Goal: Register for event/course

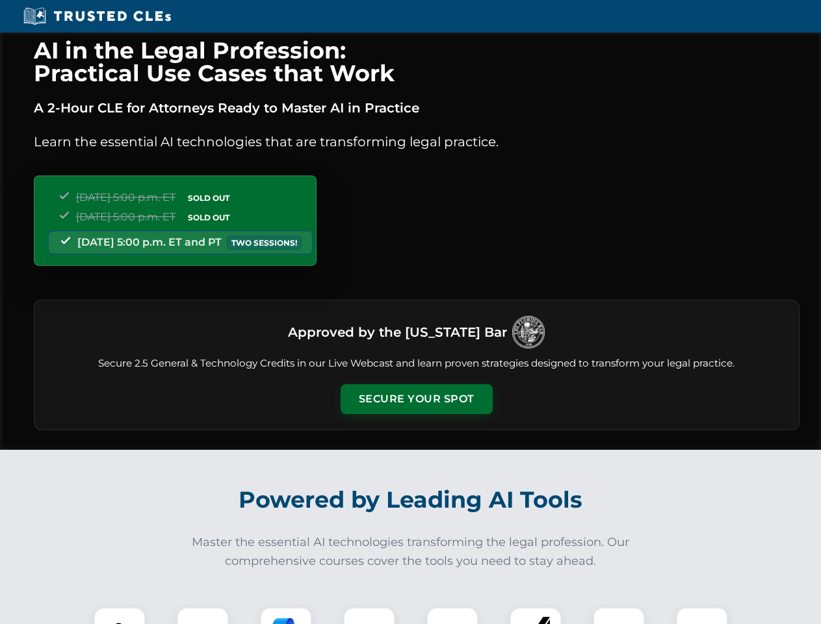
click at [416, 399] on button "Secure Your Spot" at bounding box center [417, 399] width 152 height 30
click at [120, 616] on img at bounding box center [120, 633] width 38 height 38
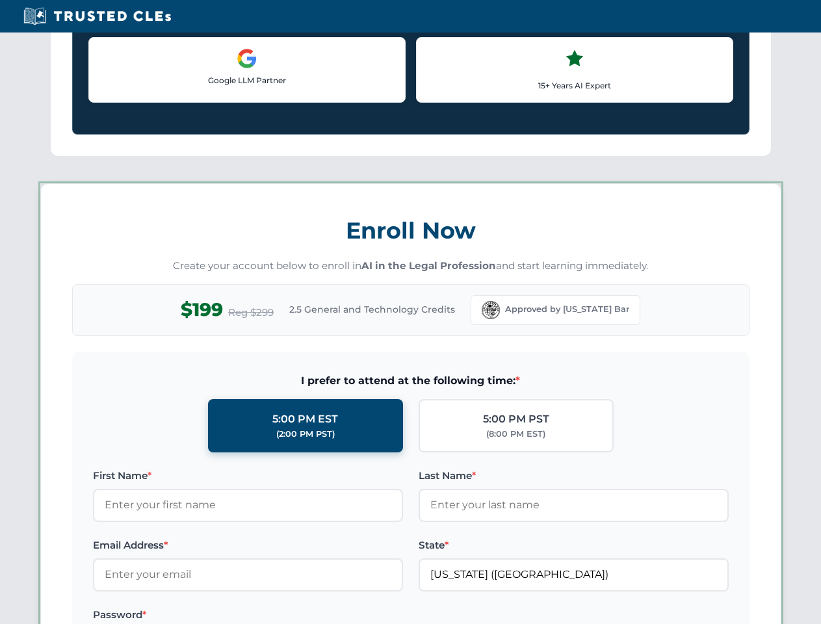
click at [286, 616] on label "Password *" at bounding box center [248, 615] width 310 height 16
